Goal: Task Accomplishment & Management: Use online tool/utility

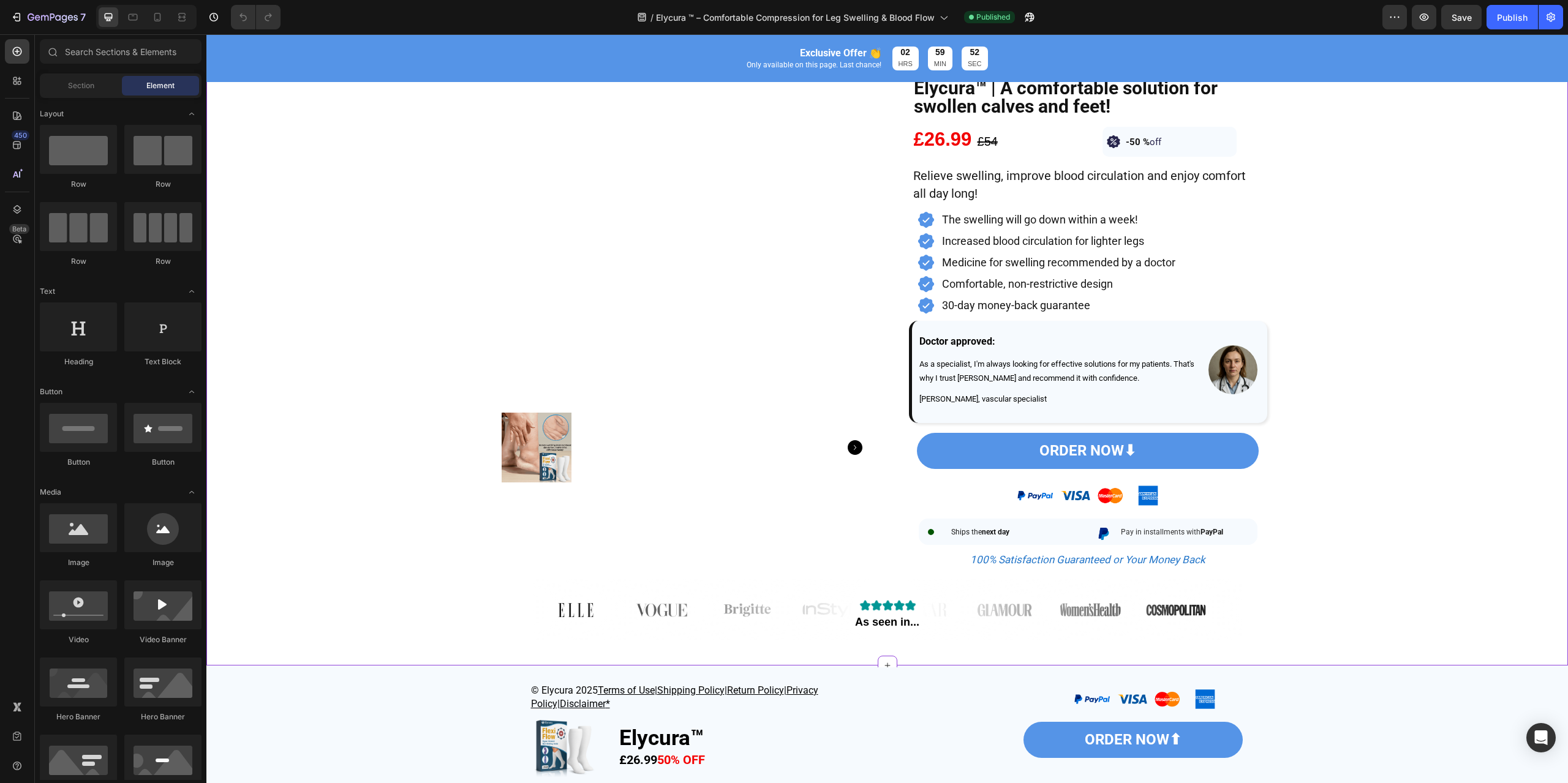
scroll to position [184, 0]
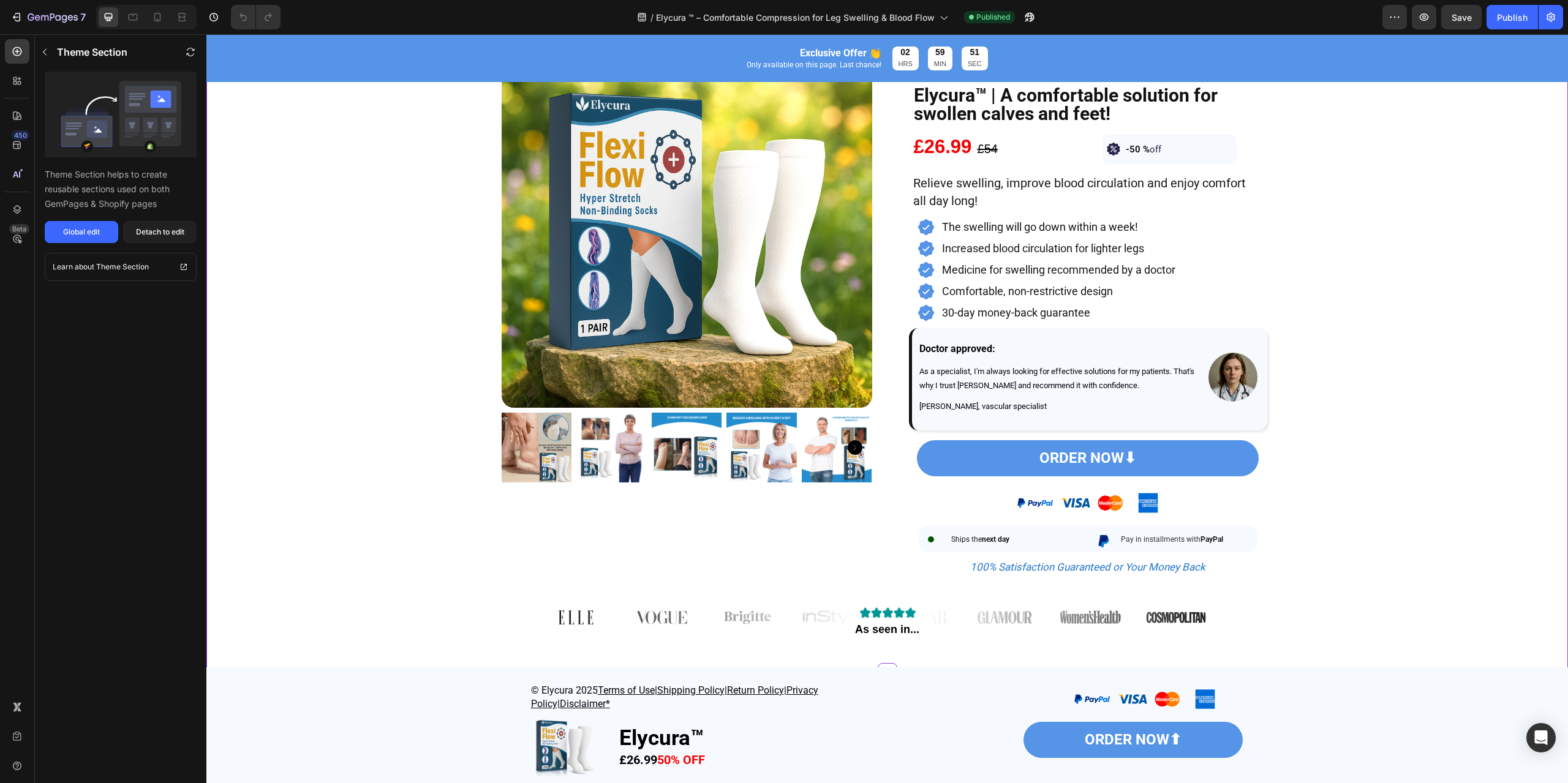
click at [907, 607] on img at bounding box center [887, 609] width 61 height 22
click at [184, 234] on button "Detach to edit" at bounding box center [160, 232] width 74 height 22
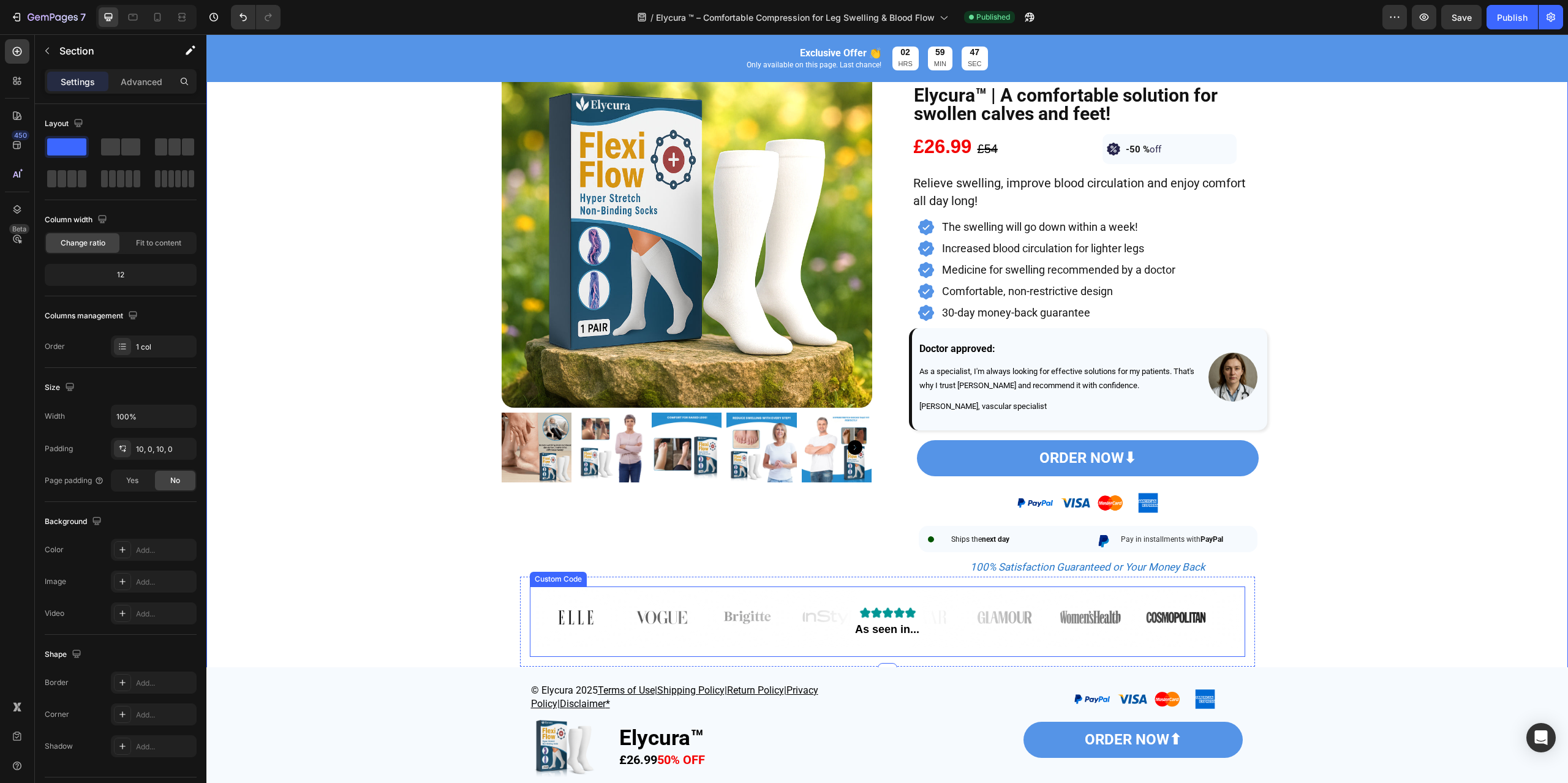
click at [950, 625] on div "As seen in..." at bounding box center [887, 617] width 709 height 61
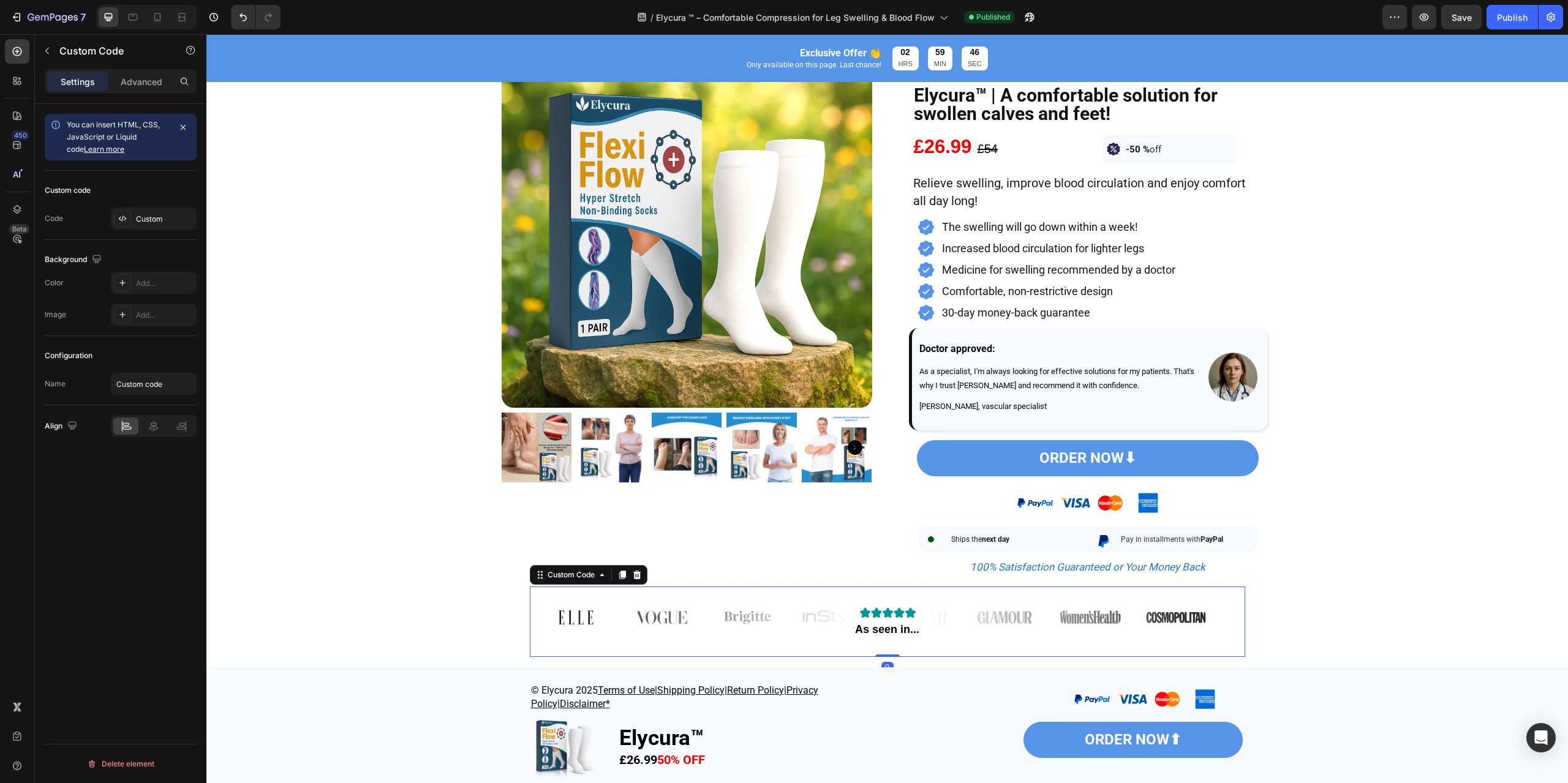
click at [950, 625] on div "As seen in..." at bounding box center [887, 617] width 709 height 61
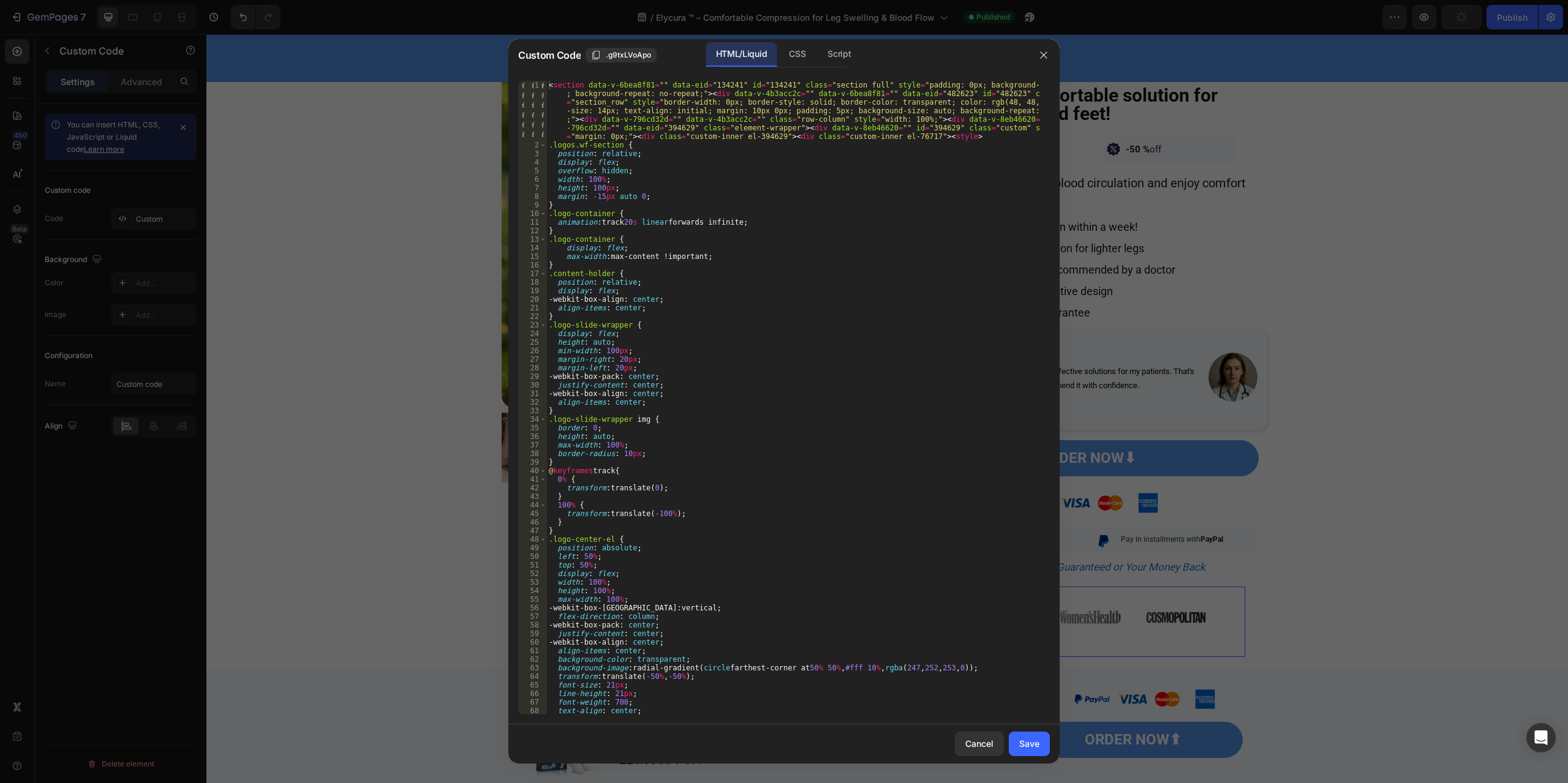
scroll to position [0, 0]
click at [795, 60] on div "CSS" at bounding box center [797, 54] width 36 height 24
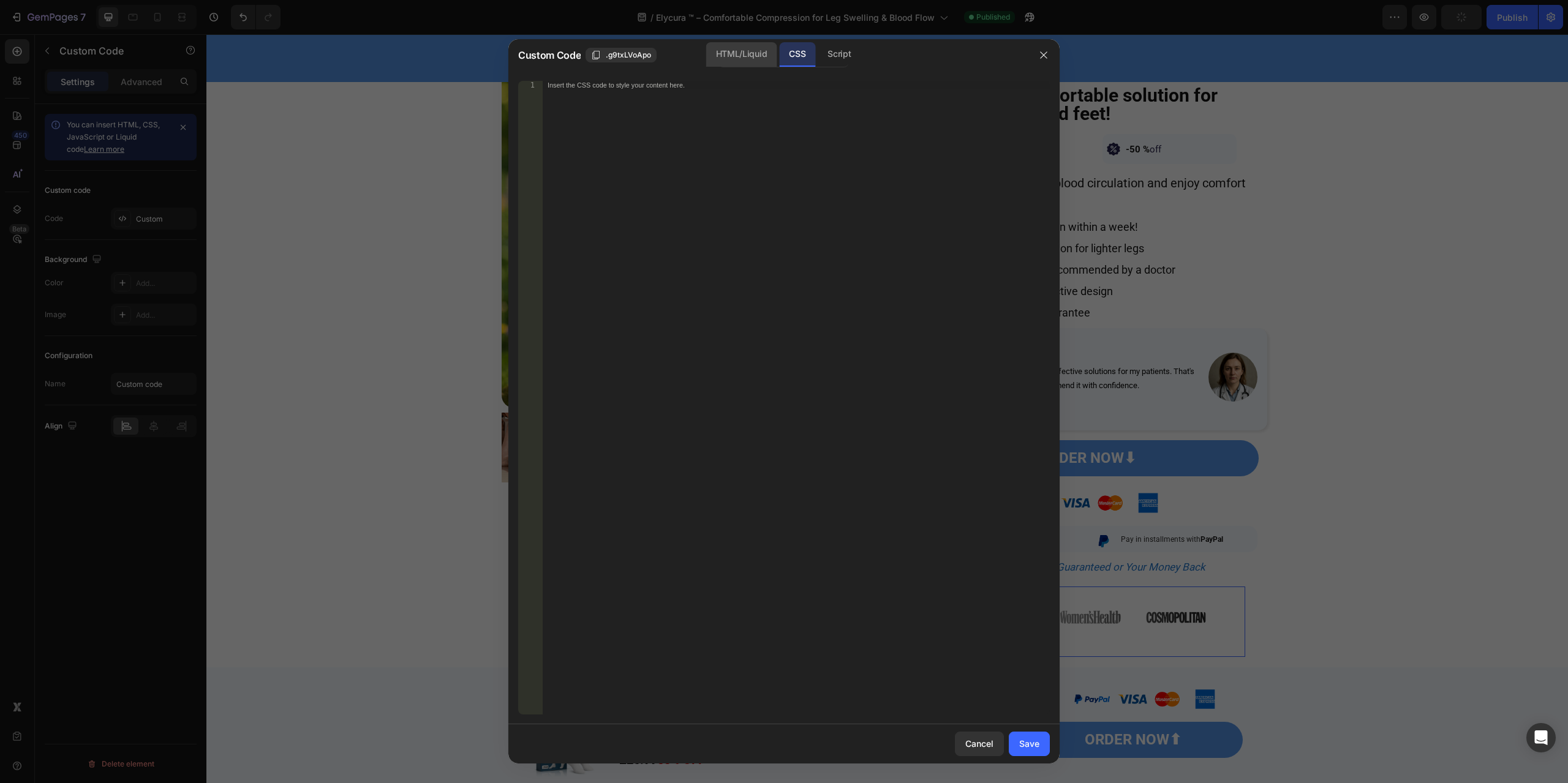
click at [751, 54] on div "HTML/Liquid" at bounding box center [741, 54] width 70 height 24
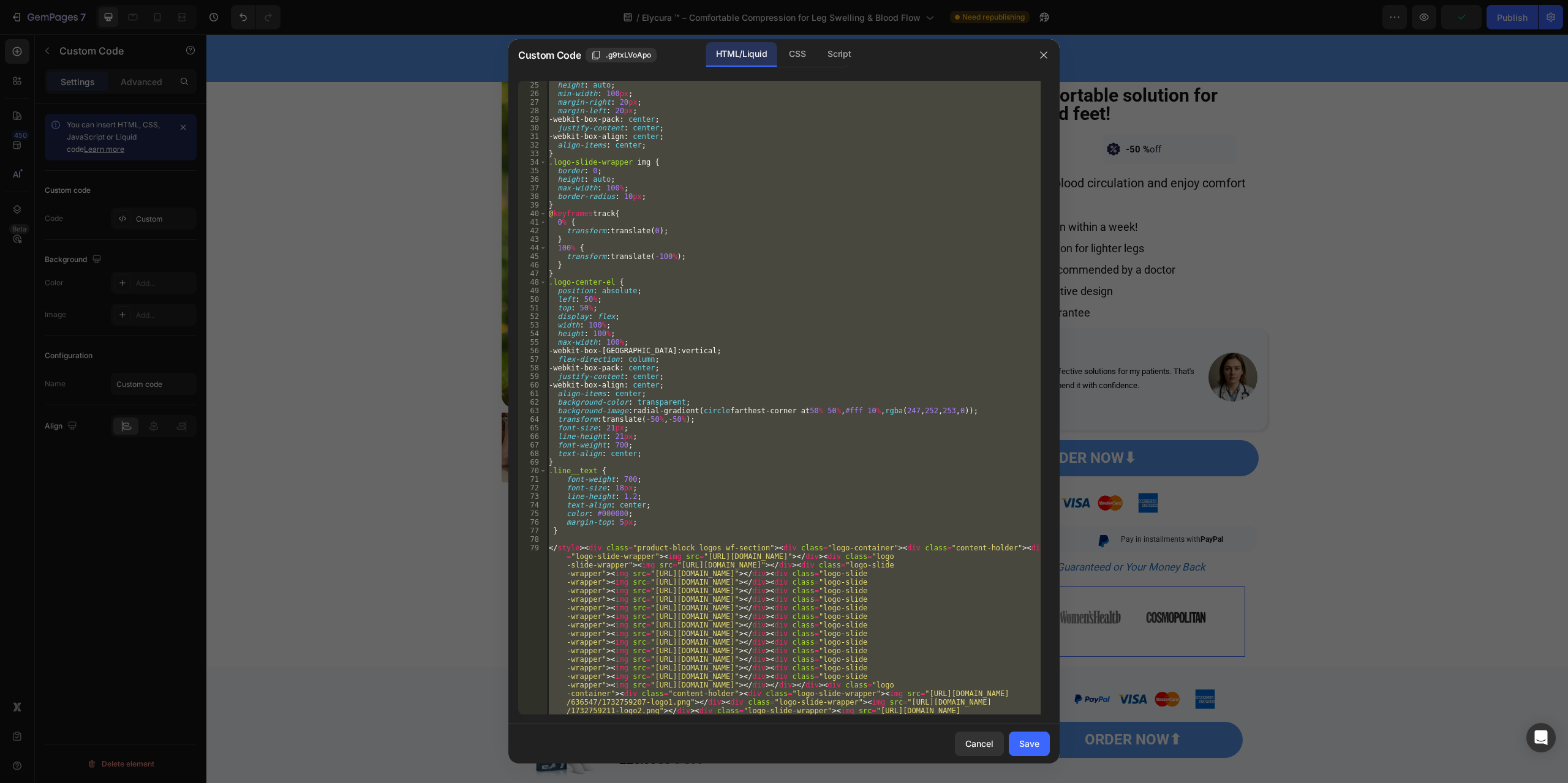
scroll to position [395, 0]
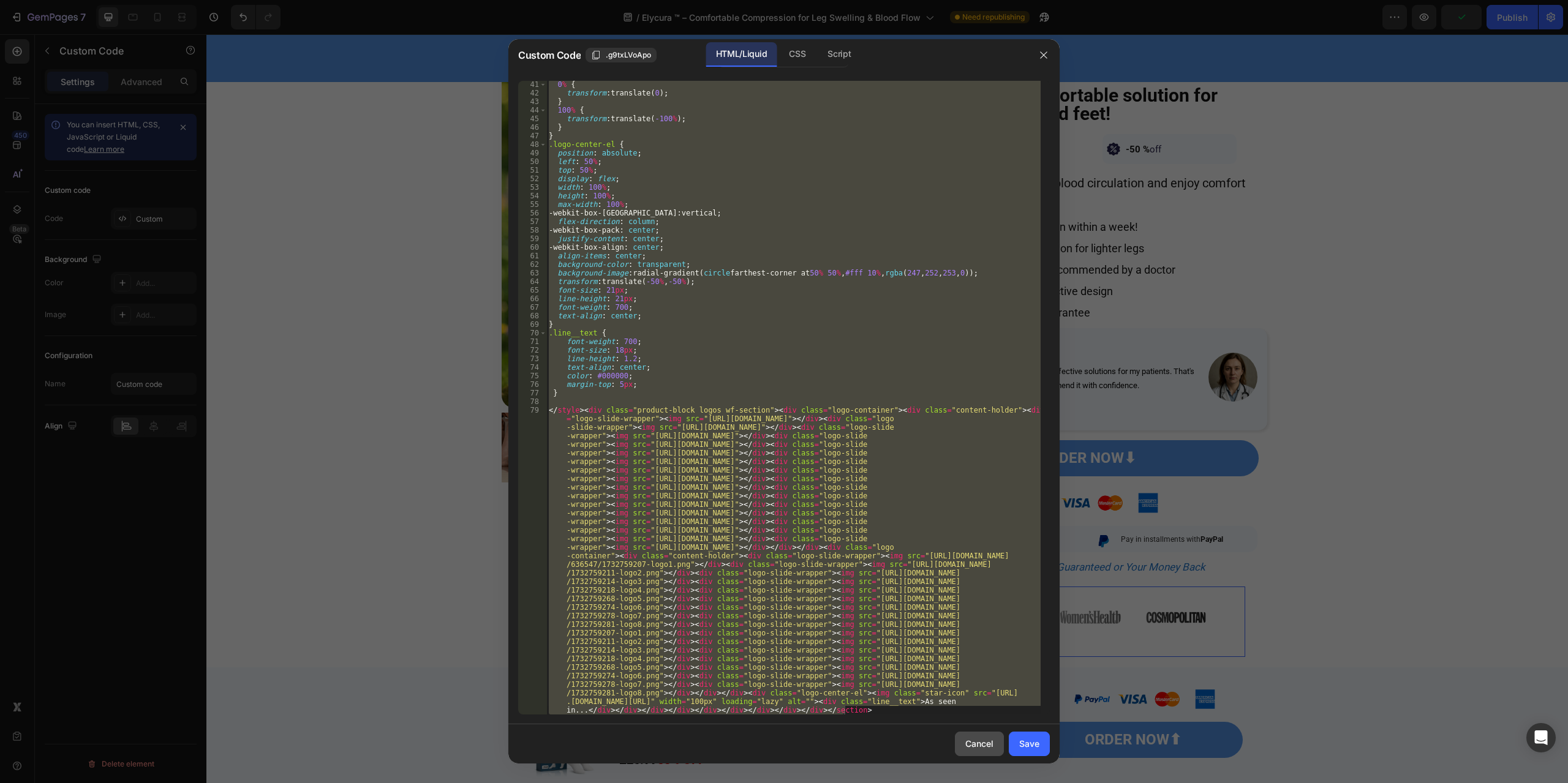
click at [967, 736] on button "Cancel" at bounding box center [979, 744] width 49 height 24
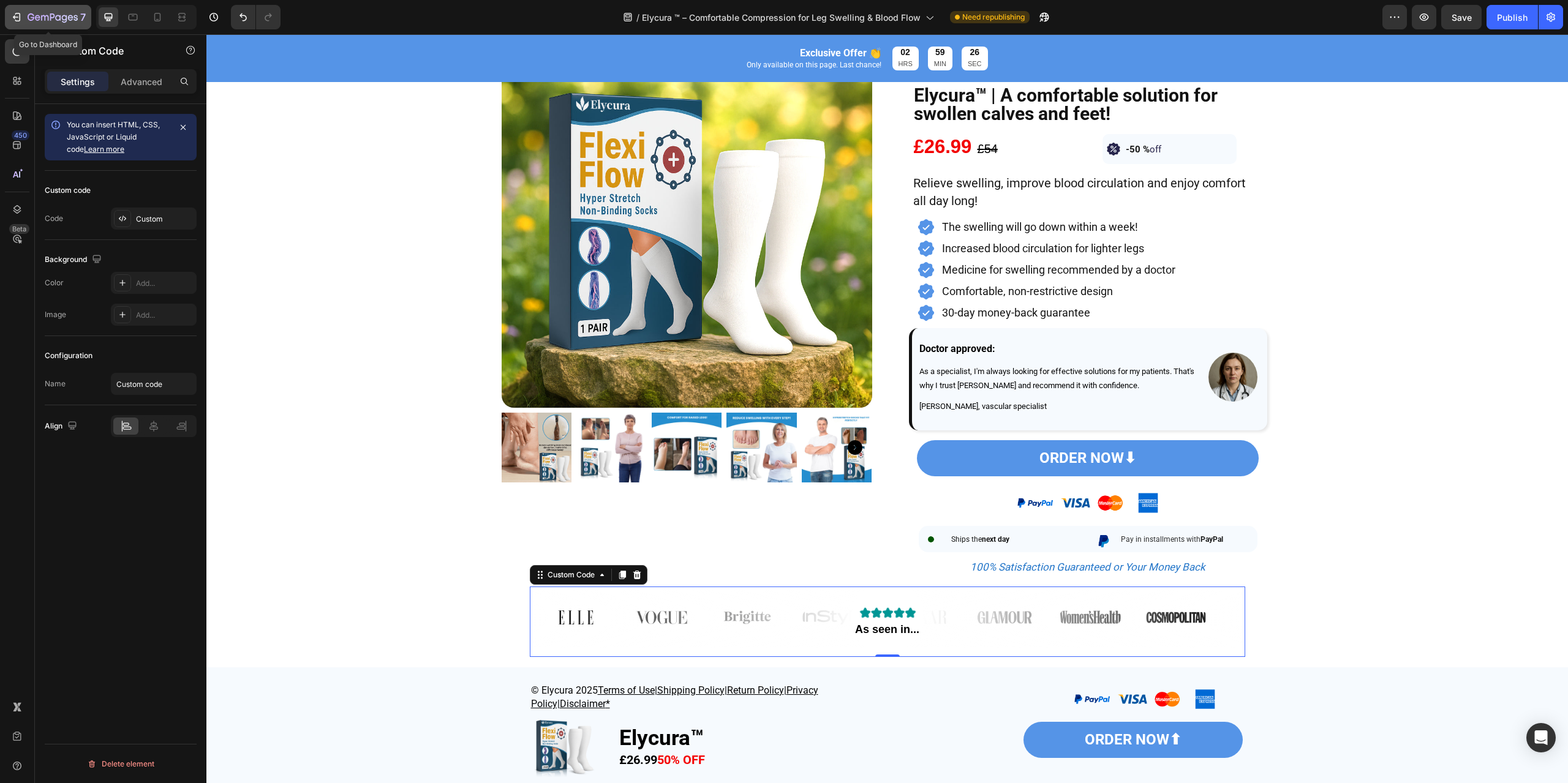
click at [14, 23] on div "7" at bounding box center [48, 17] width 75 height 15
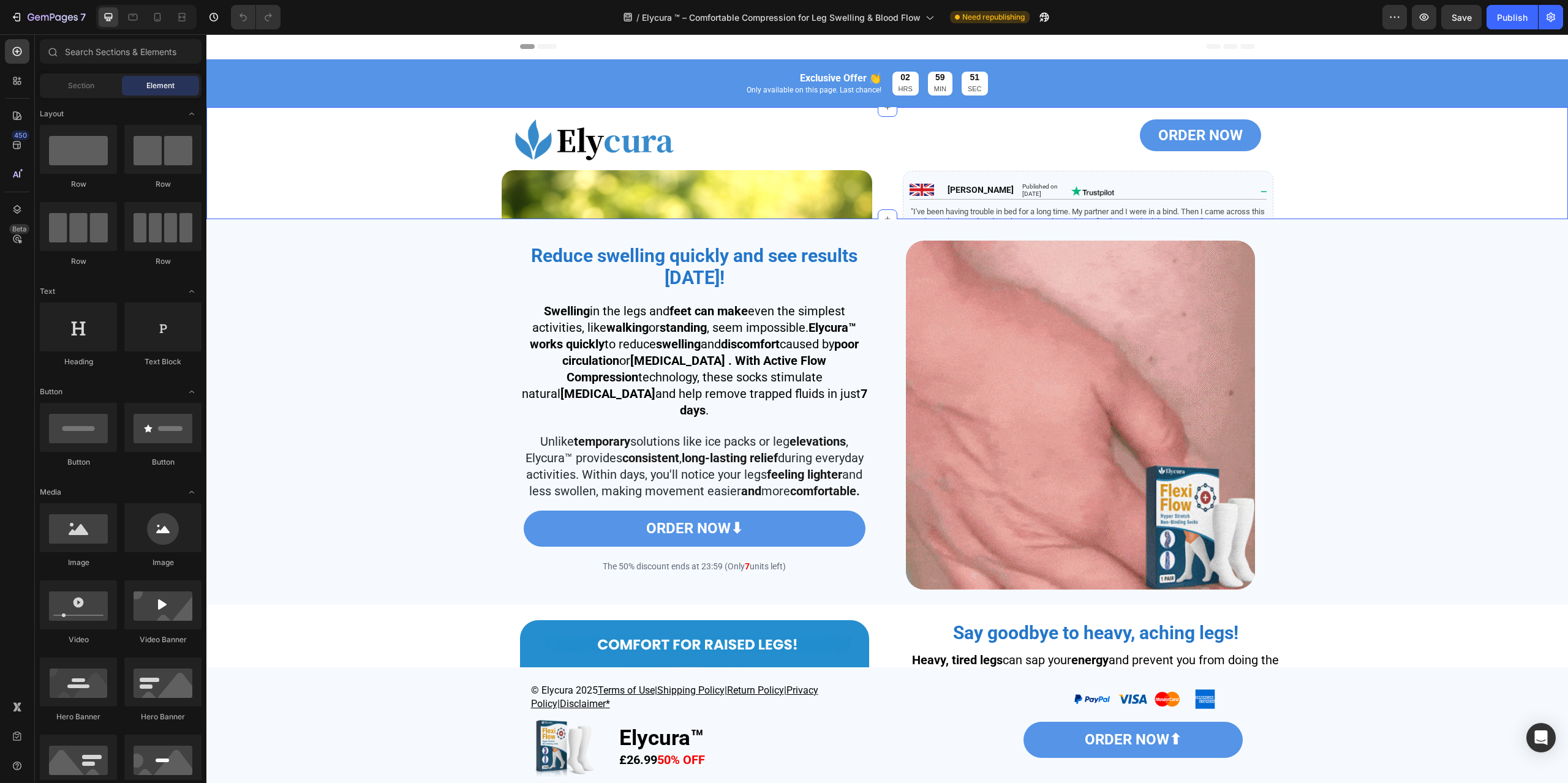
click at [411, 190] on div "Image Product Images ORDER NOW Button Image [PERSON_NAME] Published on [DATE] T…" at bounding box center [886, 482] width 1361 height 738
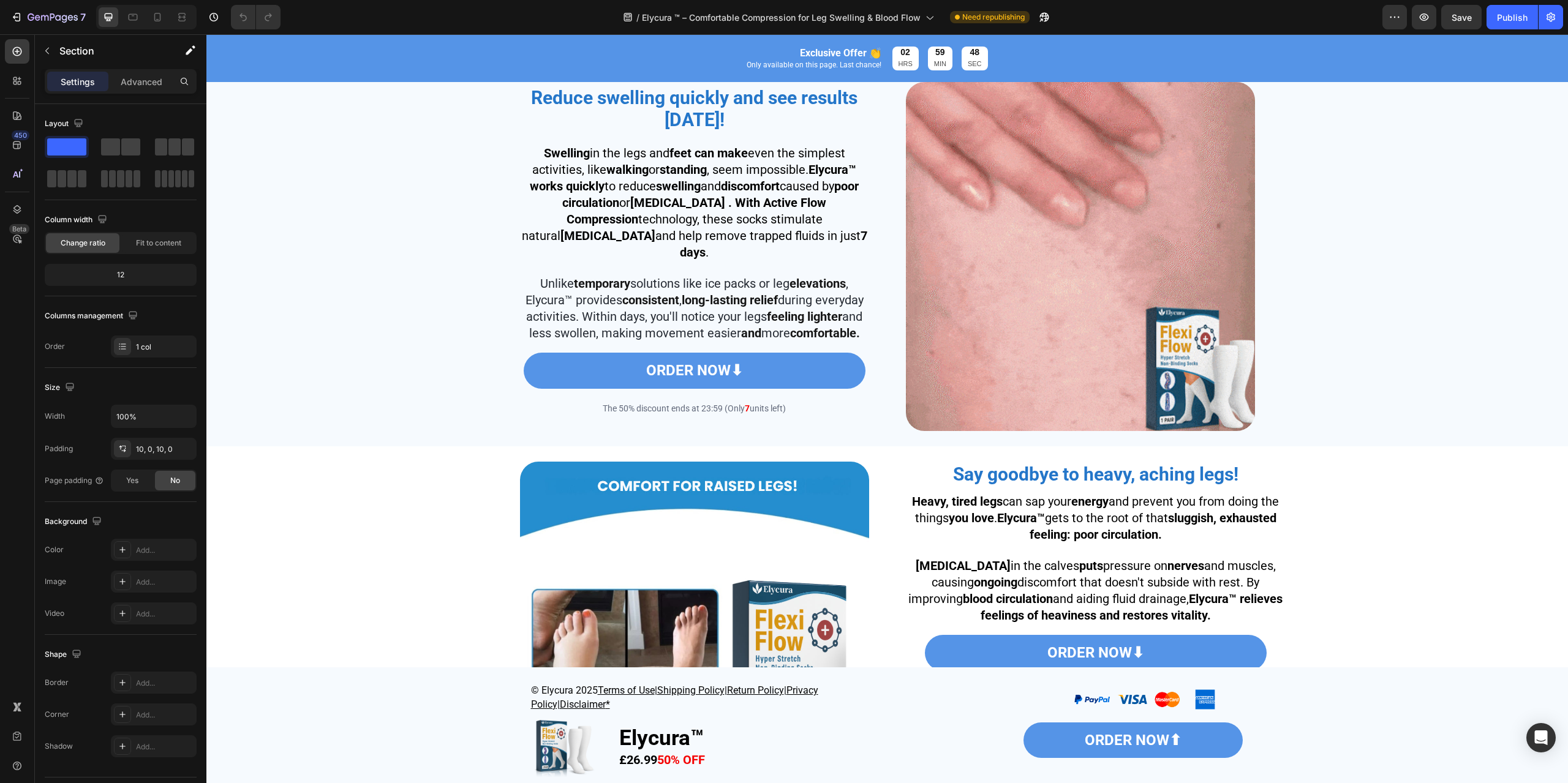
scroll to position [490, 0]
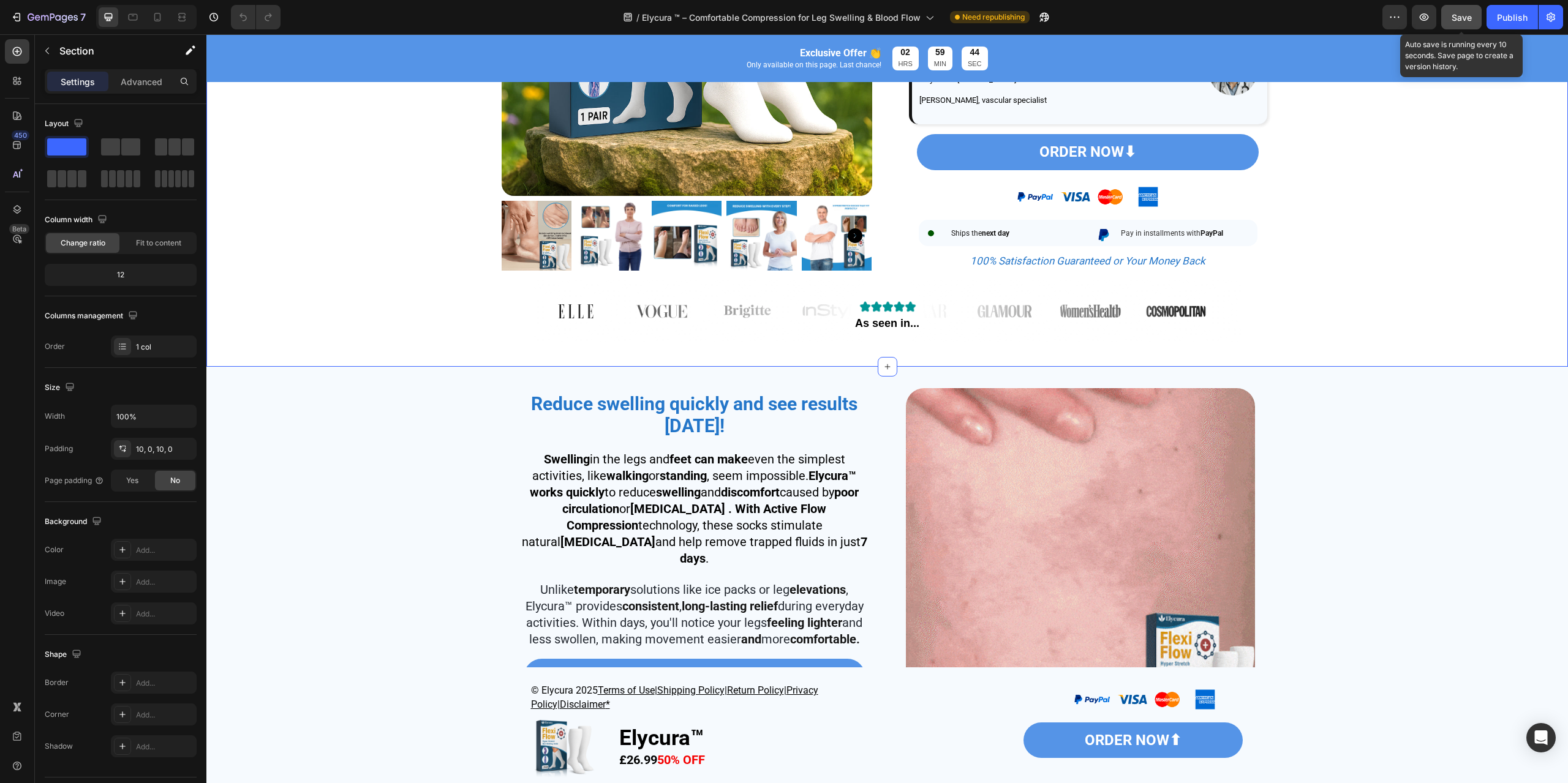
click at [1472, 22] on button "Save" at bounding box center [1461, 17] width 40 height 24
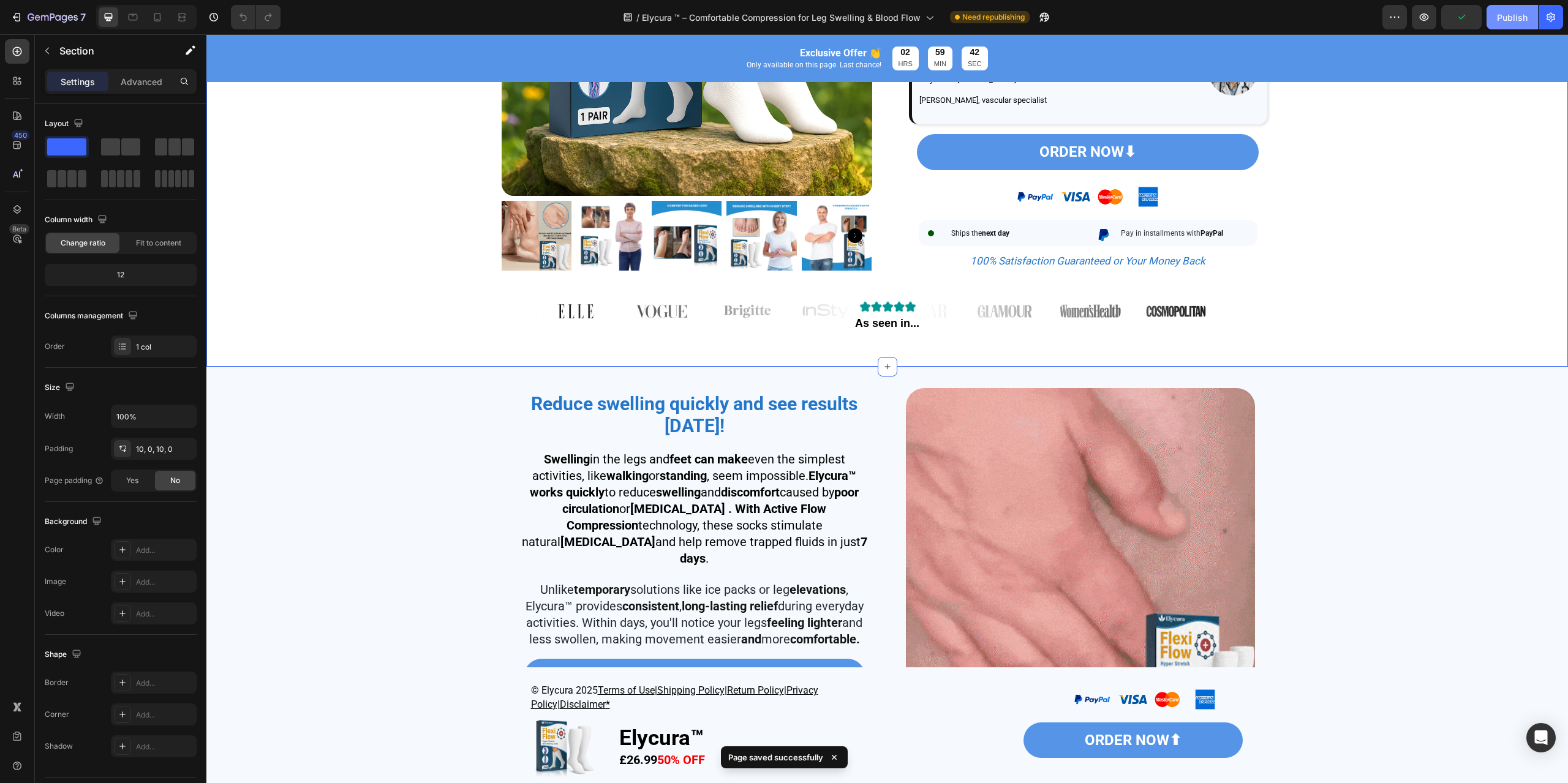
click at [1490, 18] on button "Publish" at bounding box center [1512, 17] width 52 height 24
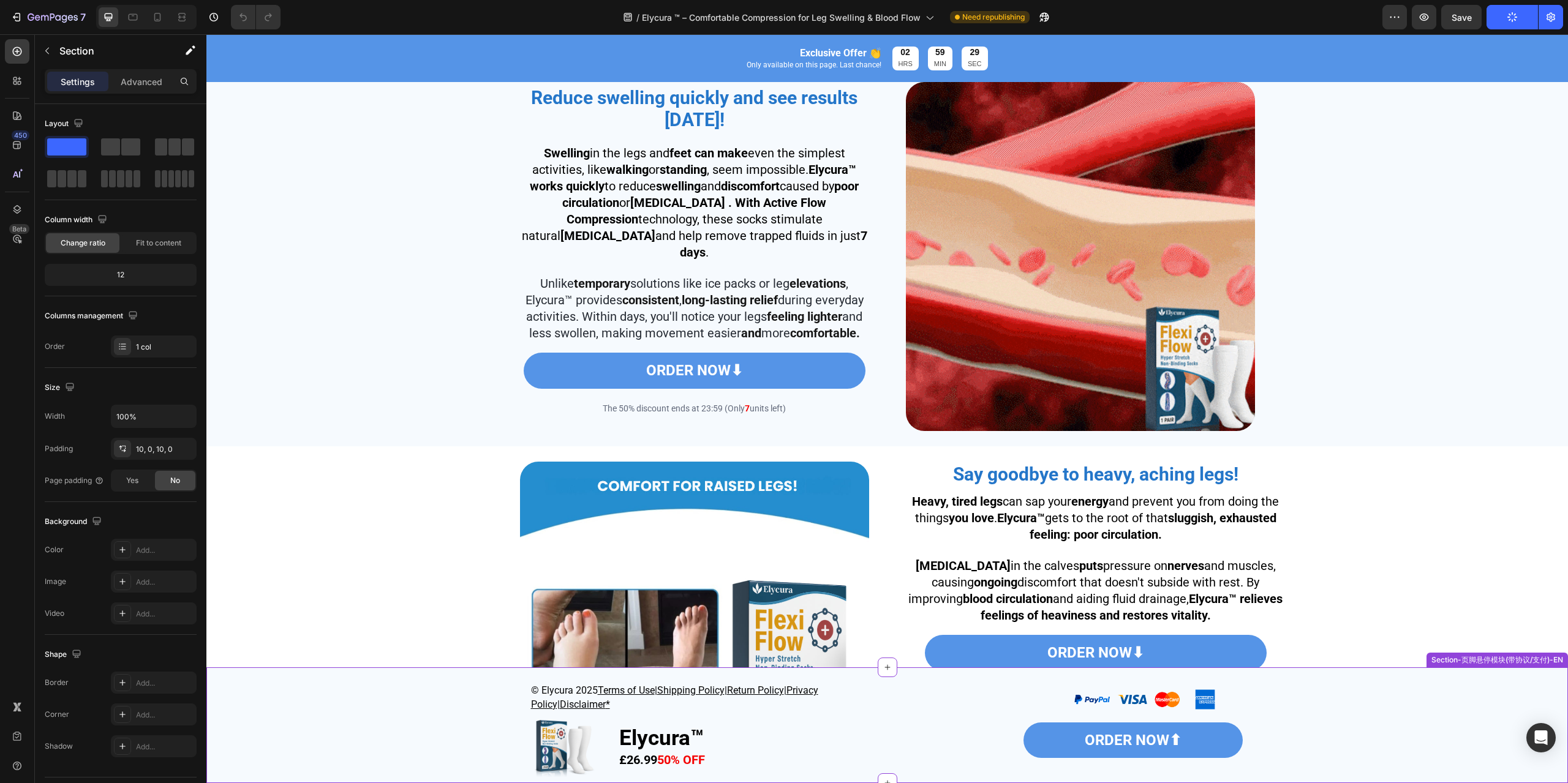
scroll to position [1103, 0]
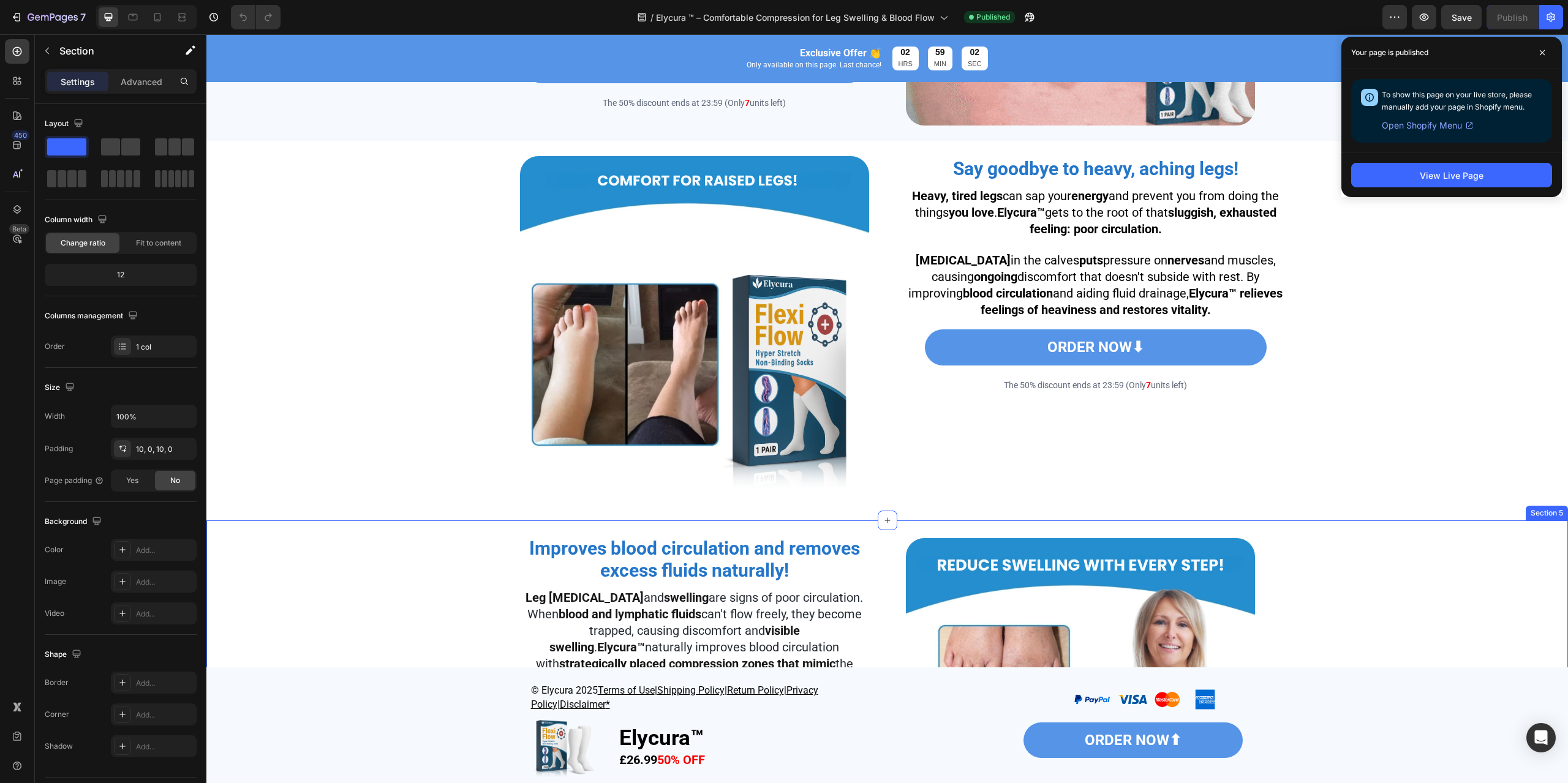
drag, startPoint x: 1503, startPoint y: 653, endPoint x: 1457, endPoint y: 781, distance: 136.0
click at [1503, 653] on div "Improves blood circulation and removes excess fluids naturally! Heading Leg [ME…" at bounding box center [887, 717] width 1349 height 382
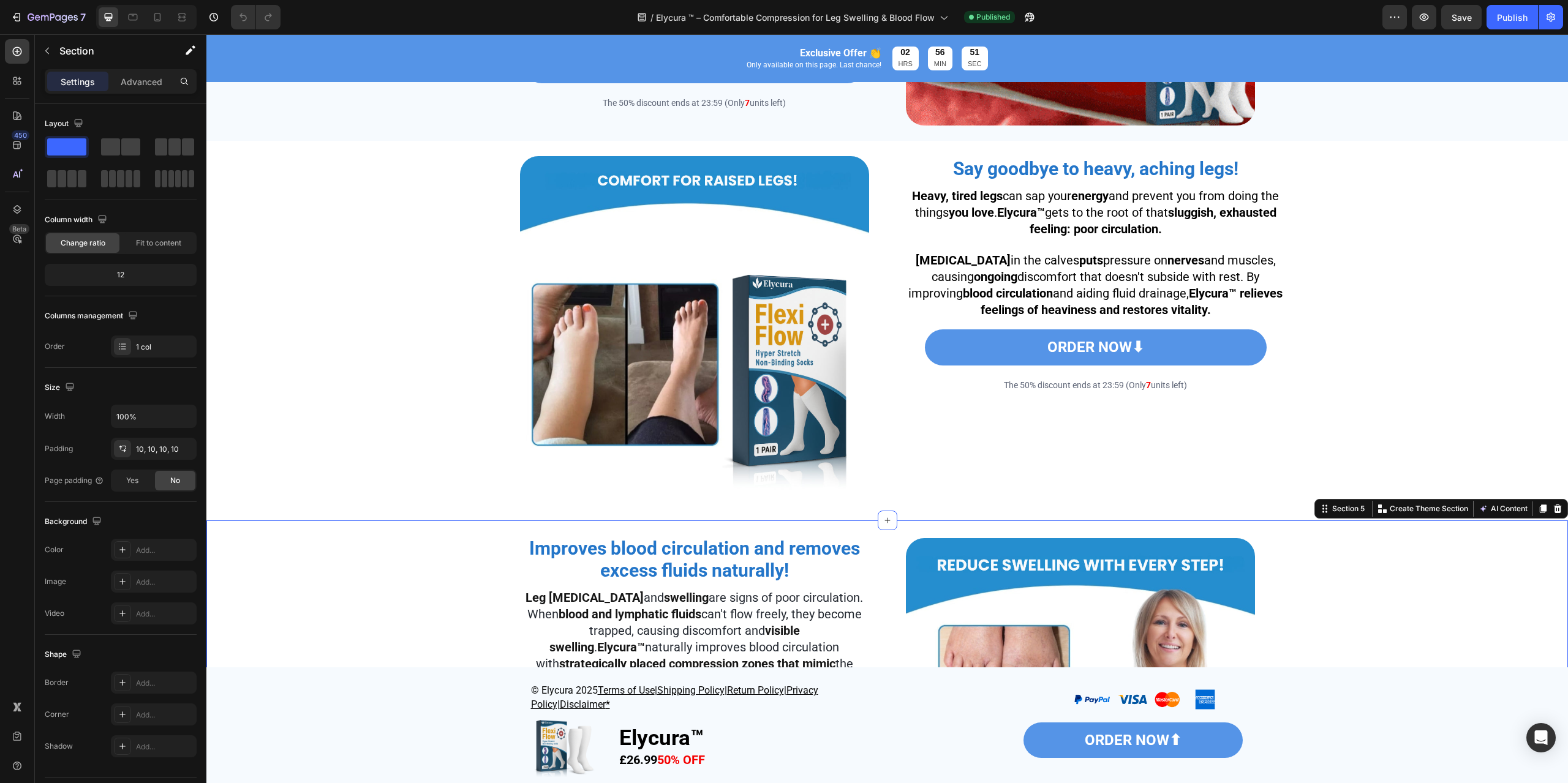
click at [1377, 587] on div "Improves blood circulation and removes excess fluids naturally! Heading Leg [ME…" at bounding box center [887, 717] width 1349 height 382
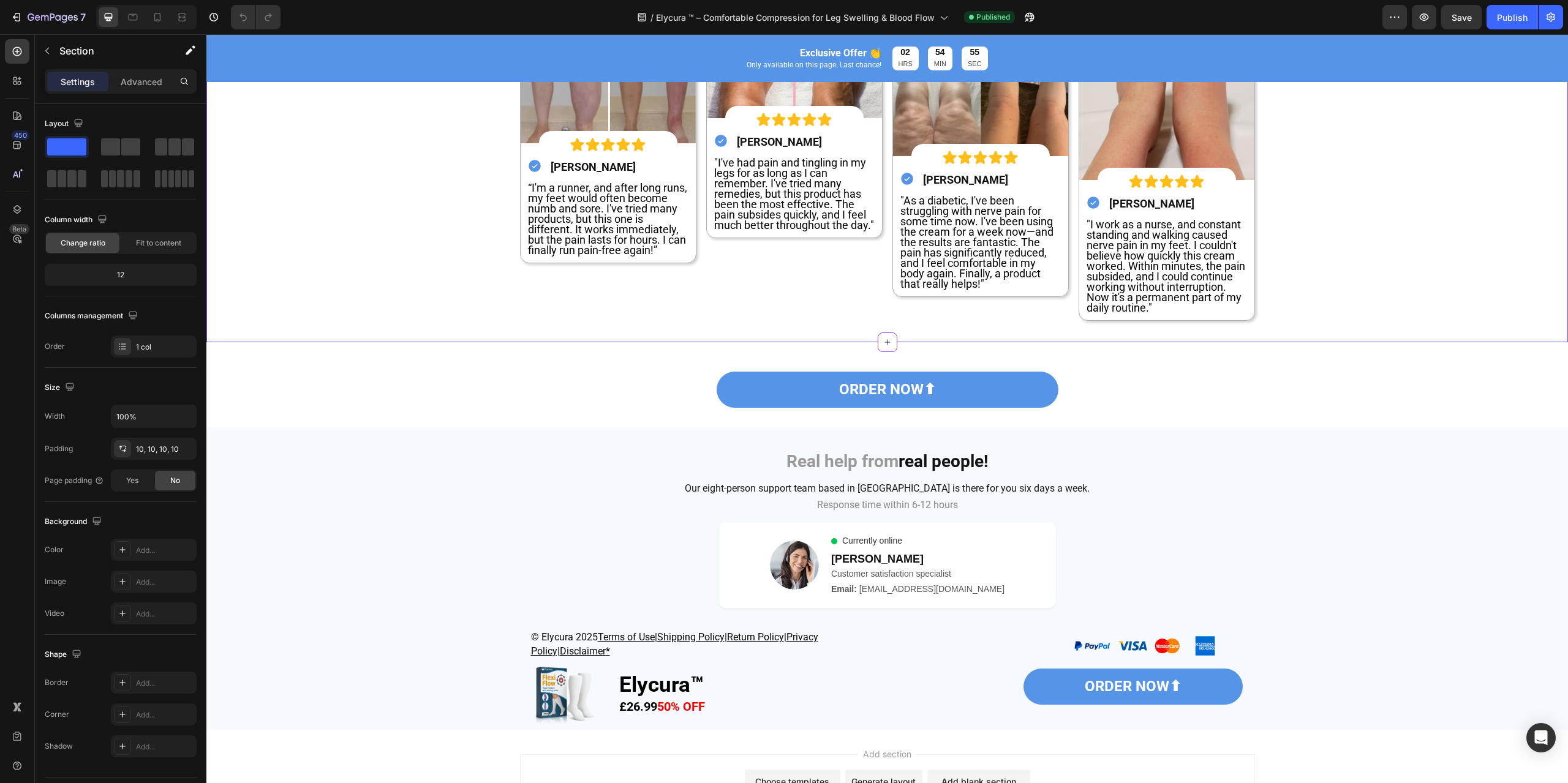
scroll to position [4654, 0]
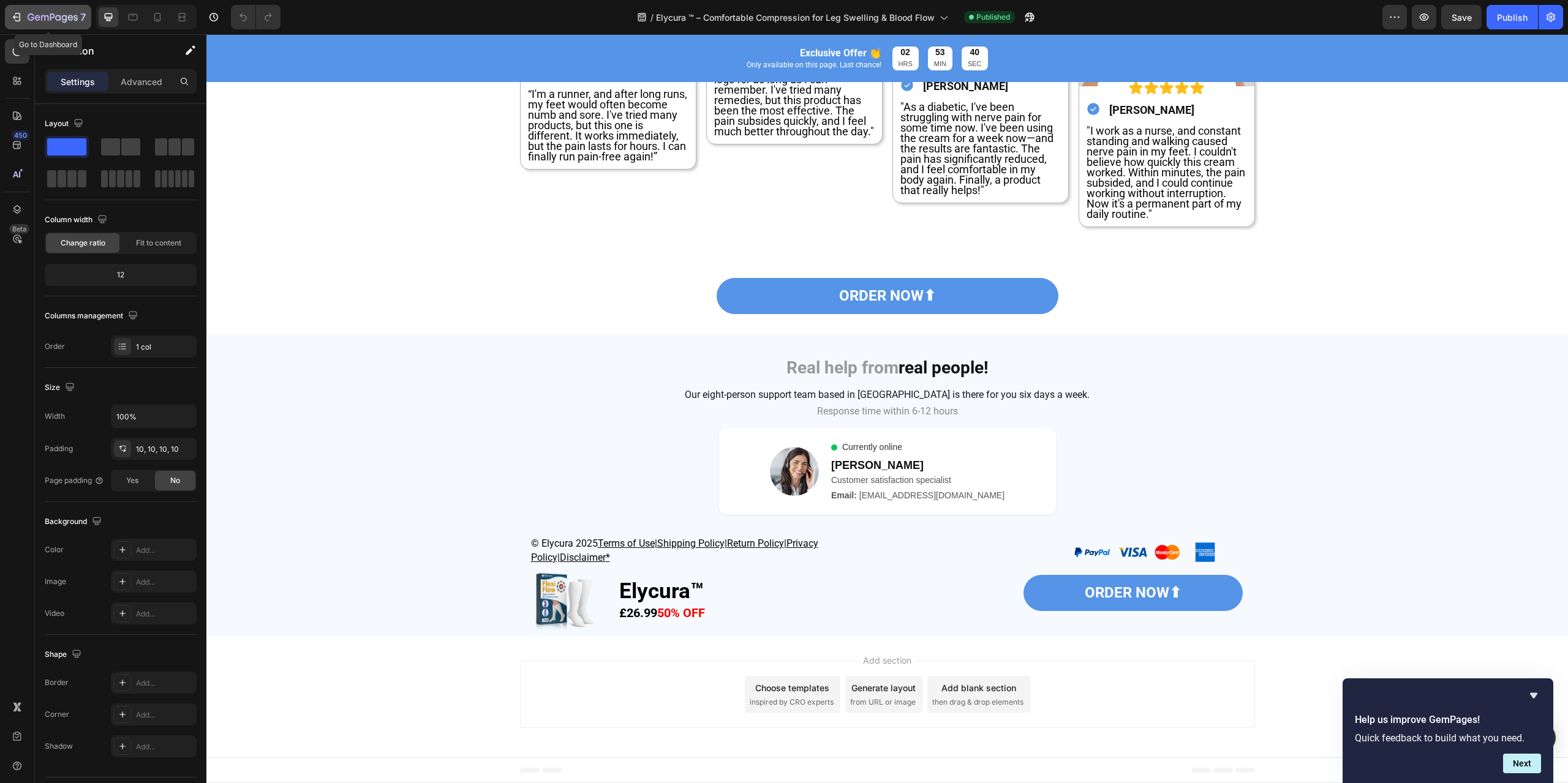
click at [40, 17] on icon "button" at bounding box center [52, 18] width 50 height 11
